Goal: Navigation & Orientation: Find specific page/section

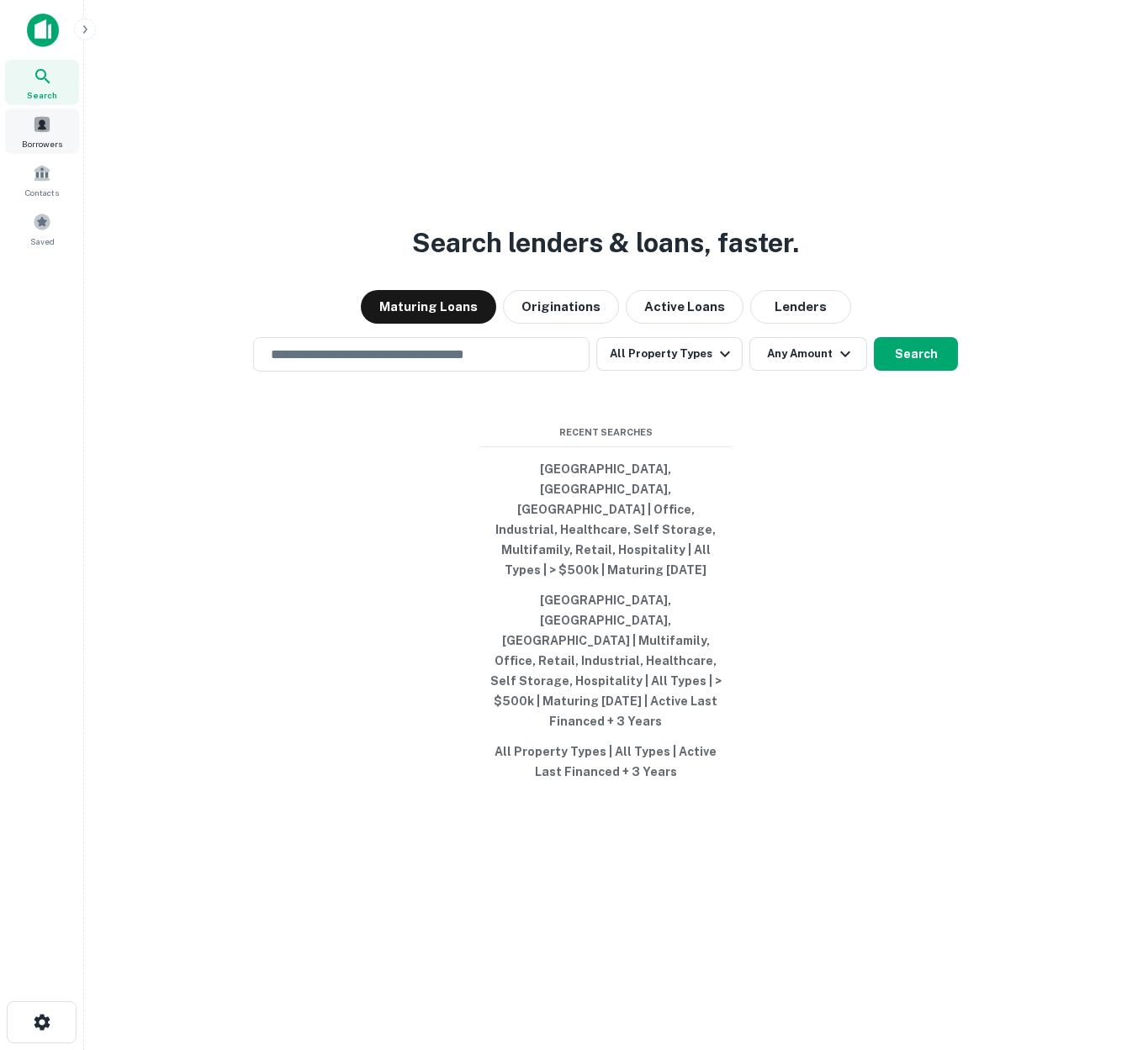
click at [44, 134] on div "Borrowers" at bounding box center [42, 130] width 74 height 45
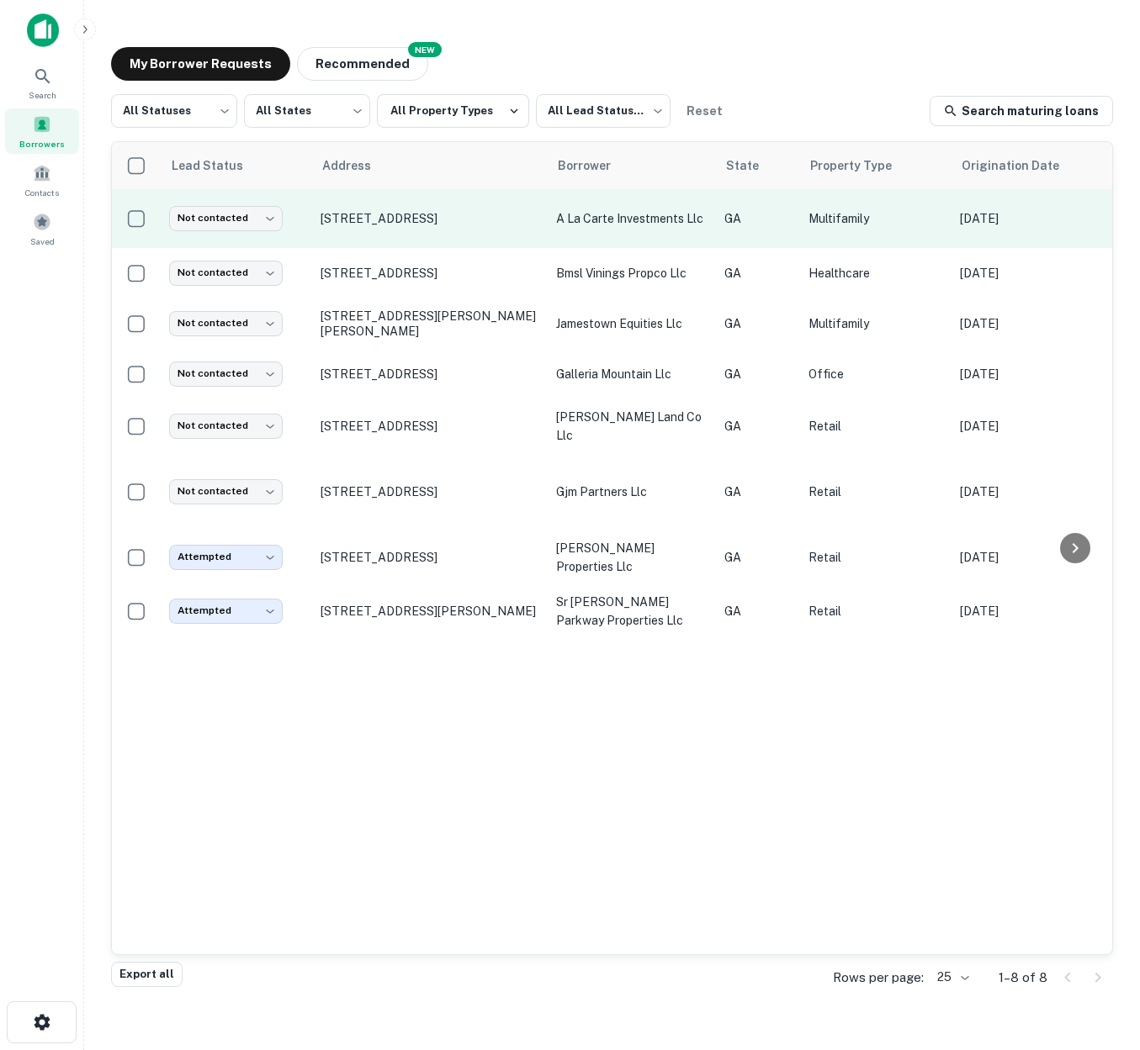
click at [549, 219] on td "a la carte investments llc" at bounding box center [631, 218] width 168 height 59
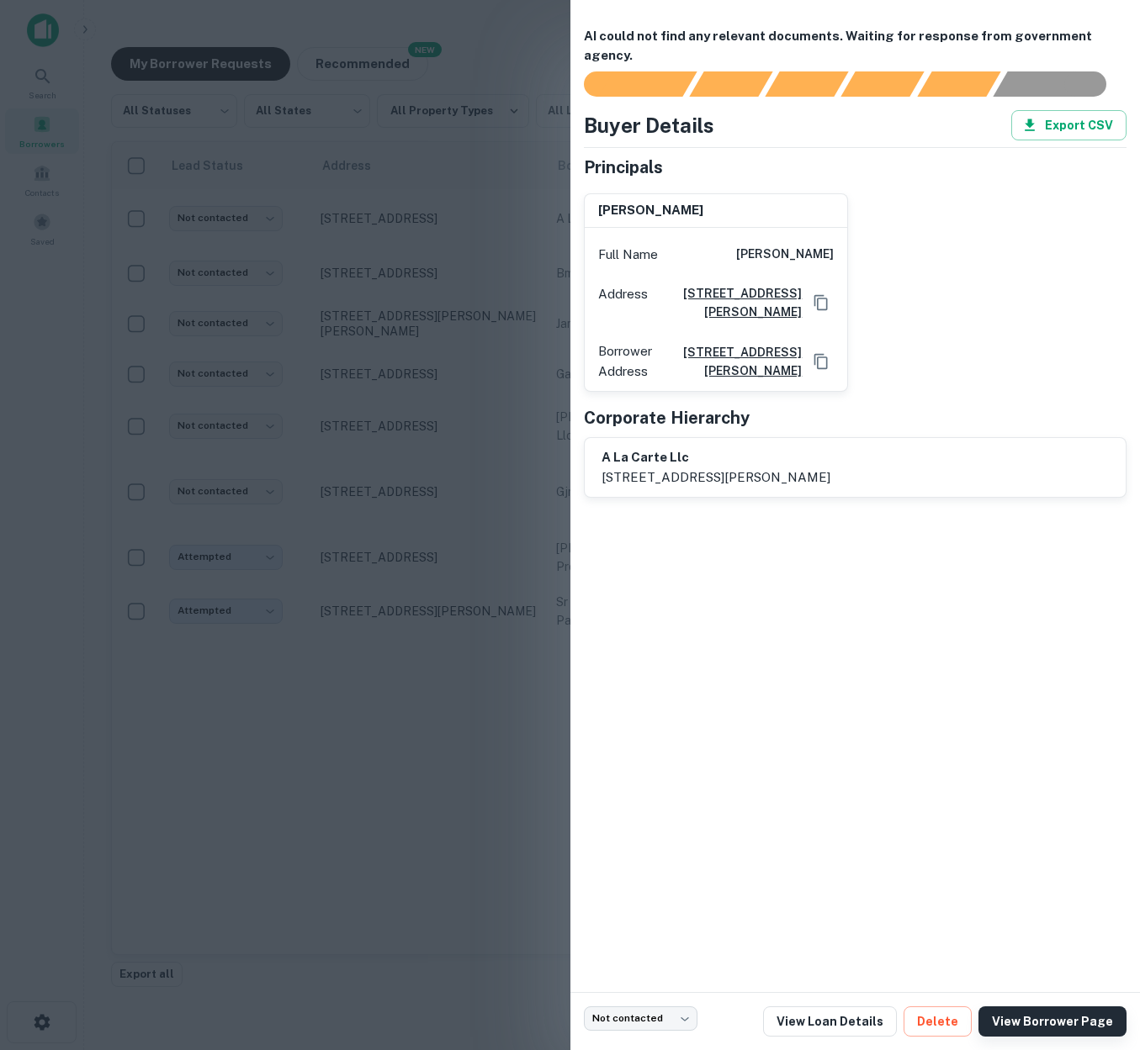
click at [1054, 1019] on link "View Borrower Page" at bounding box center [1052, 1022] width 148 height 30
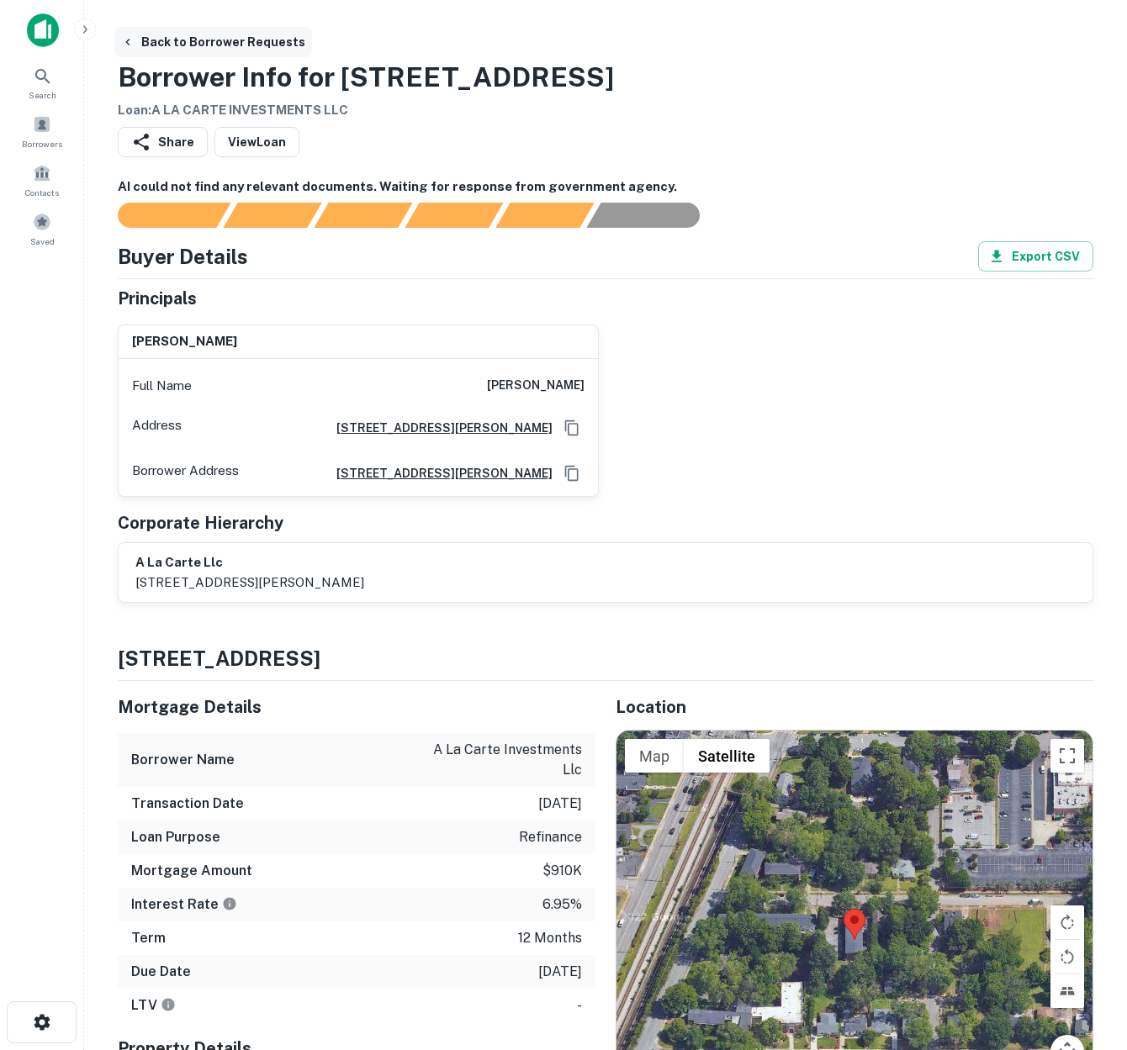
click at [200, 47] on button "Back to Borrower Requests" at bounding box center [213, 42] width 198 height 30
